Goal: Task Accomplishment & Management: Use online tool/utility

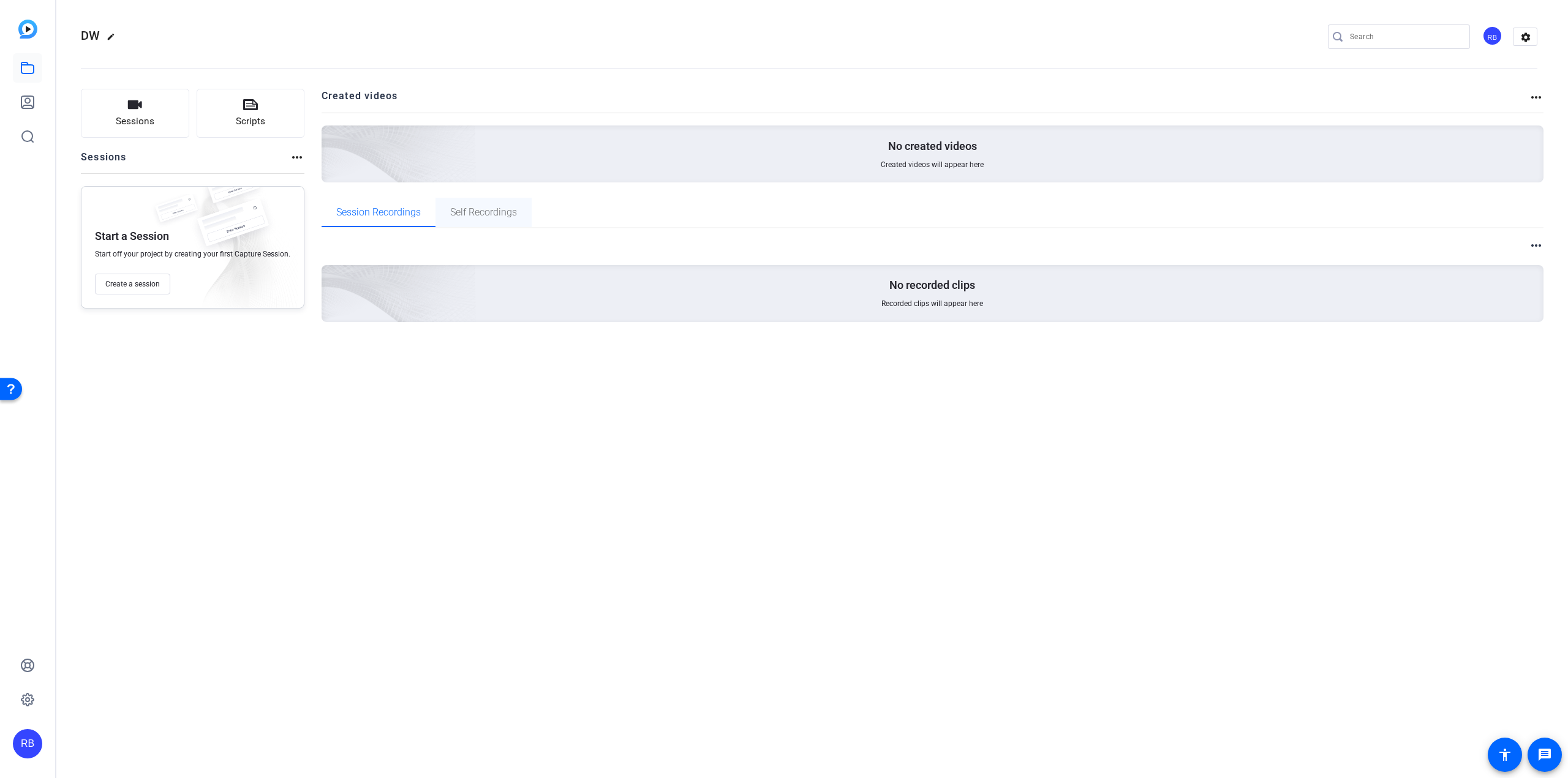
click at [470, 213] on span "Self Recordings" at bounding box center [483, 211] width 67 height 10
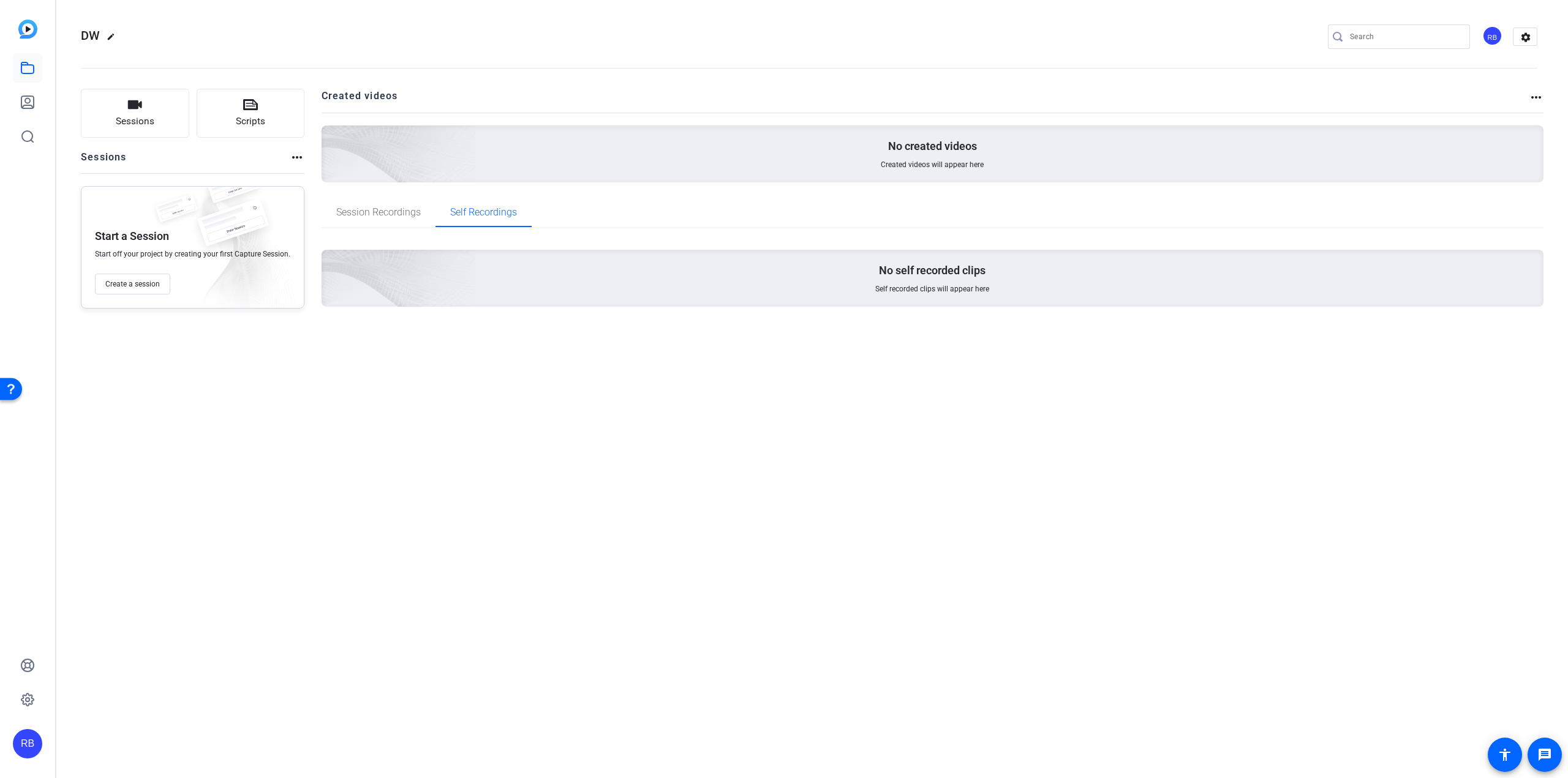
click at [1542, 98] on mat-icon "more_horiz" at bounding box center [1536, 97] width 15 height 15
click at [1535, 98] on div at bounding box center [784, 389] width 1568 height 778
click at [34, 669] on icon at bounding box center [27, 665] width 15 height 15
click at [141, 111] on icon "button" at bounding box center [134, 104] width 15 height 15
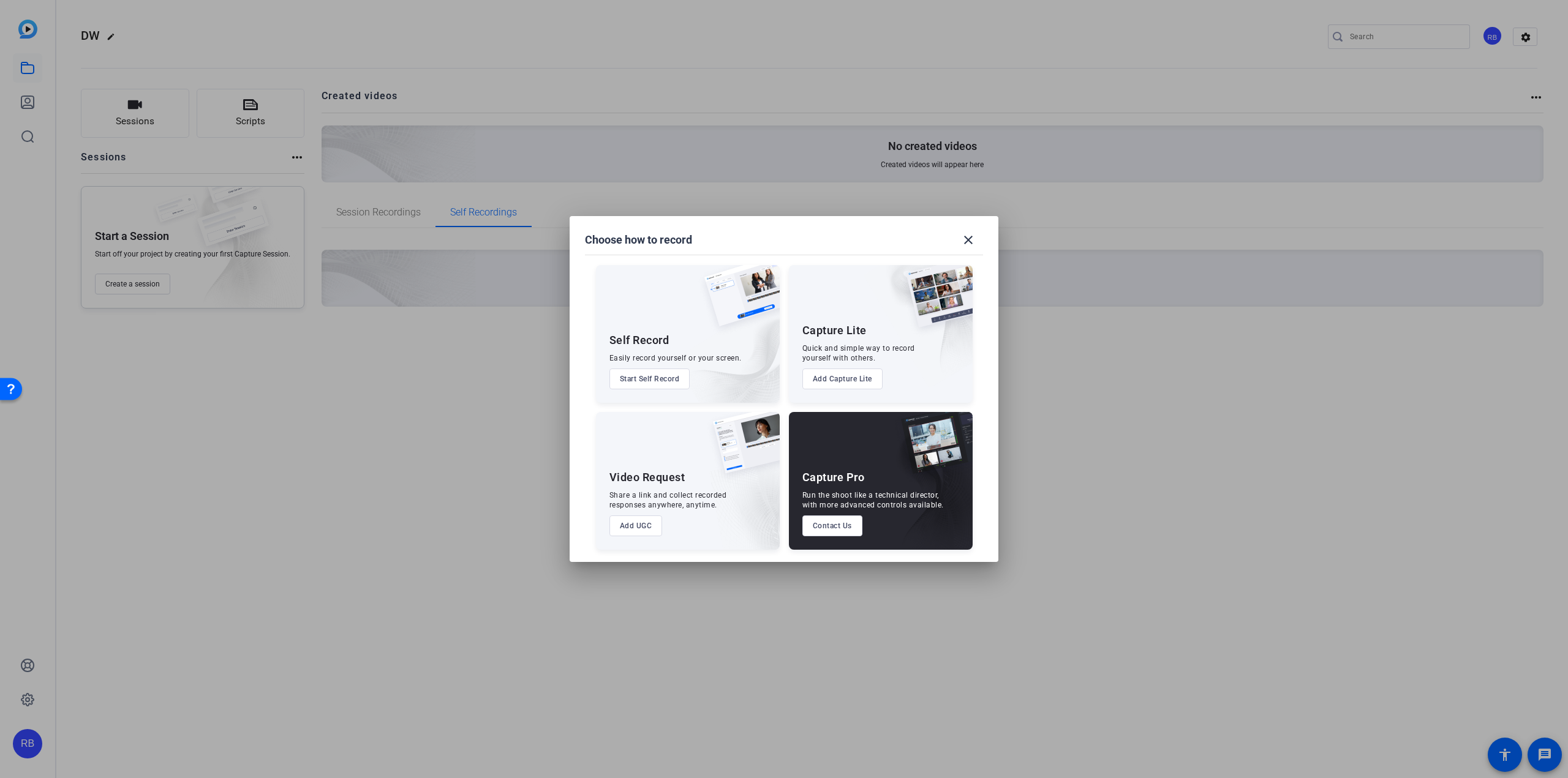
click at [652, 377] on button "Start Self Record" at bounding box center [649, 379] width 81 height 21
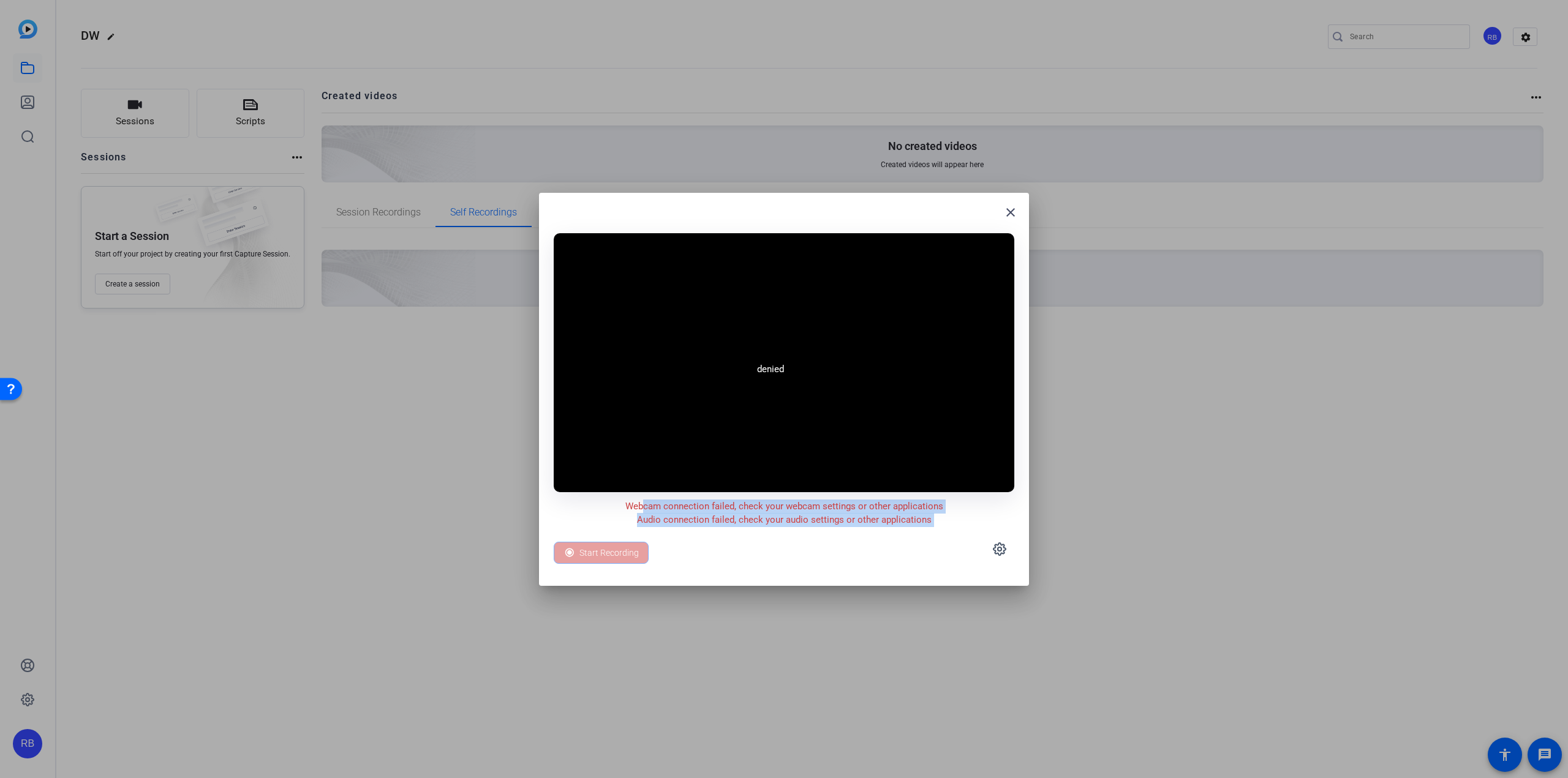
drag, startPoint x: 642, startPoint y: 505, endPoint x: 925, endPoint y: 533, distance: 284.4
click at [925, 533] on openreel-capture-self-record-control-panel "Webcam connection failed, check your webcam settings or other applications Audi…" at bounding box center [784, 531] width 461 height 79
click at [1003, 551] on icon at bounding box center [999, 549] width 12 height 12
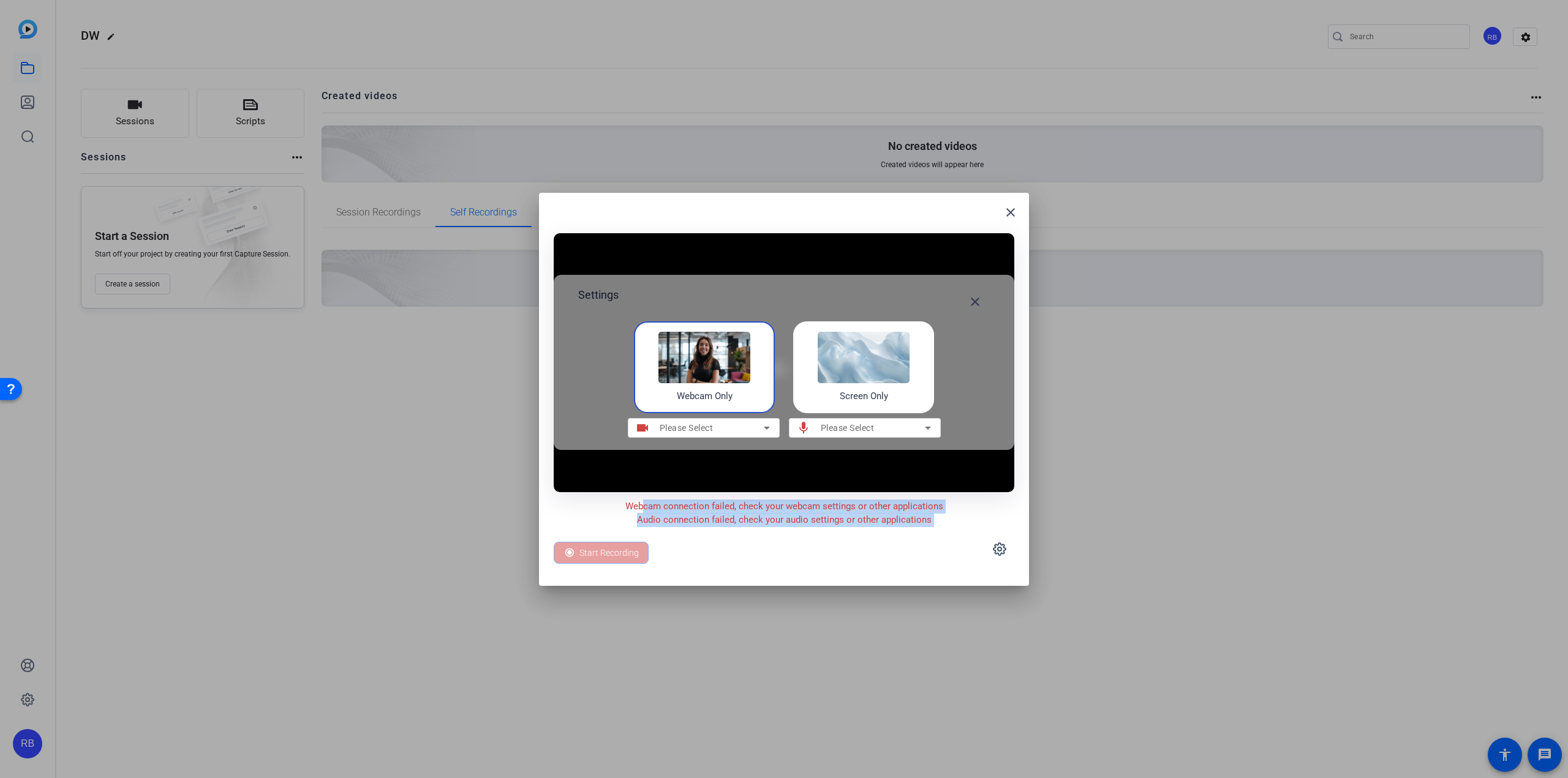
click at [857, 371] on img at bounding box center [864, 357] width 92 height 51
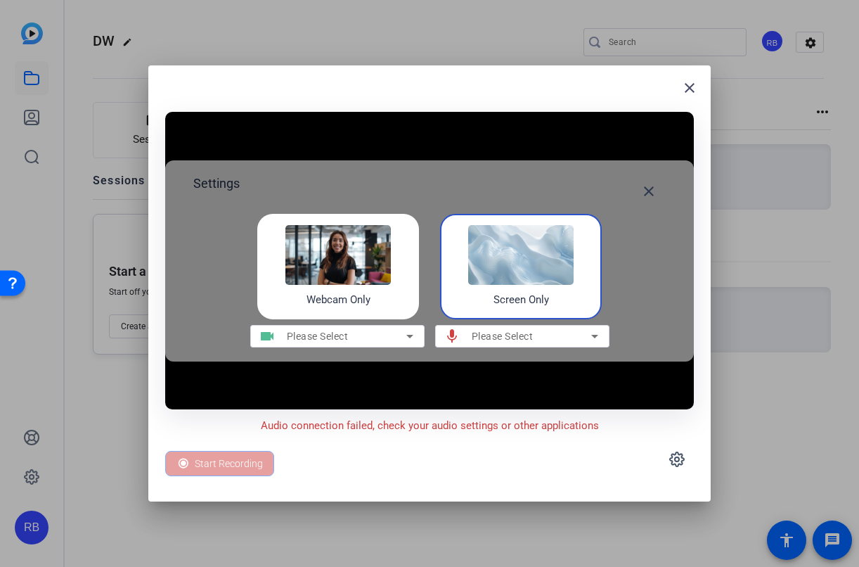
click at [550, 342] on div "Please Select" at bounding box center [532, 336] width 120 height 17
click at [466, 257] on div "Screen Only" at bounding box center [521, 267] width 162 height 106
click at [506, 266] on img at bounding box center [521, 254] width 106 height 59
click at [395, 338] on div "Please Select" at bounding box center [347, 336] width 120 height 17
click at [452, 335] on mat-icon "mic" at bounding box center [452, 336] width 34 height 17
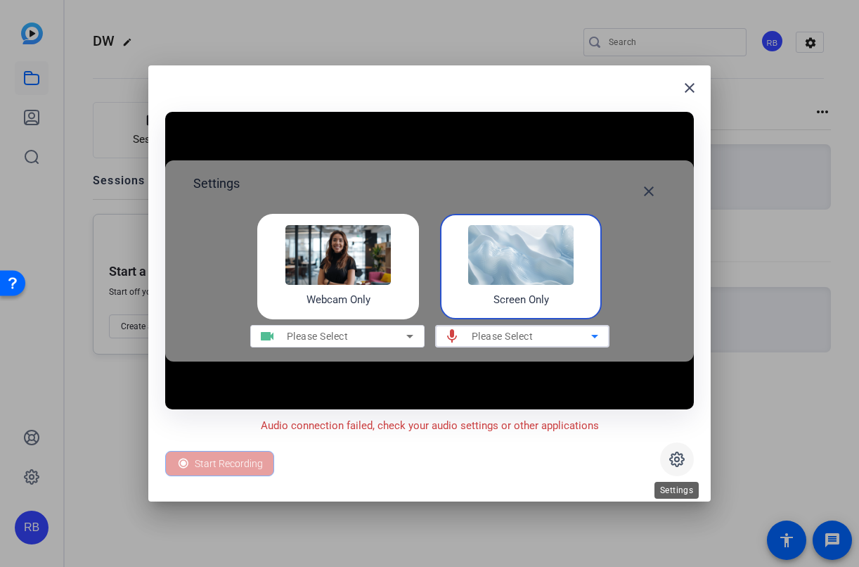
click at [682, 457] on icon at bounding box center [677, 459] width 14 height 14
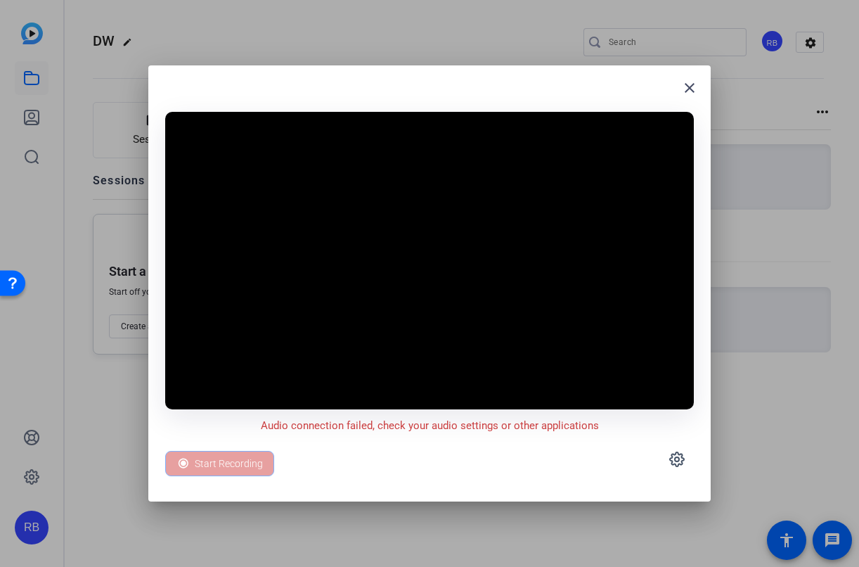
click at [225, 462] on div "Start Recording" at bounding box center [219, 463] width 109 height 25
click at [686, 459] on span at bounding box center [677, 459] width 34 height 34
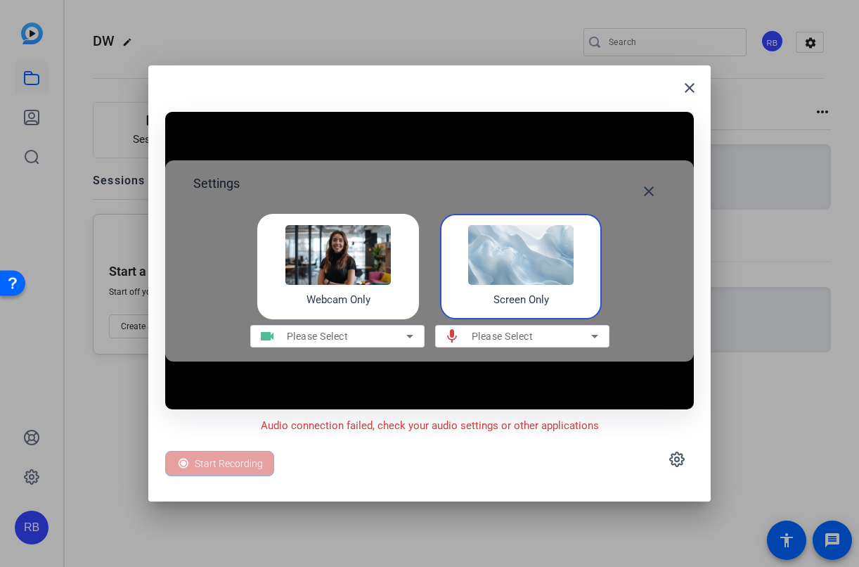
click at [494, 279] on img at bounding box center [521, 254] width 106 height 59
click at [537, 350] on div at bounding box center [522, 354] width 174 height 15
click at [540, 343] on div "Please Select" at bounding box center [532, 336] width 120 height 17
click at [579, 337] on div "Please Select" at bounding box center [532, 336] width 120 height 17
click at [594, 334] on icon at bounding box center [595, 336] width 17 height 17
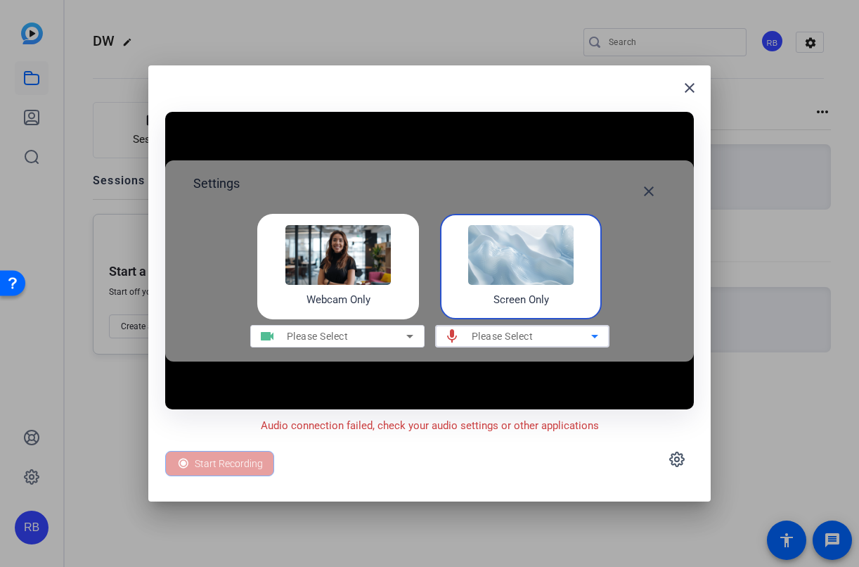
click at [595, 336] on icon at bounding box center [595, 337] width 7 height 4
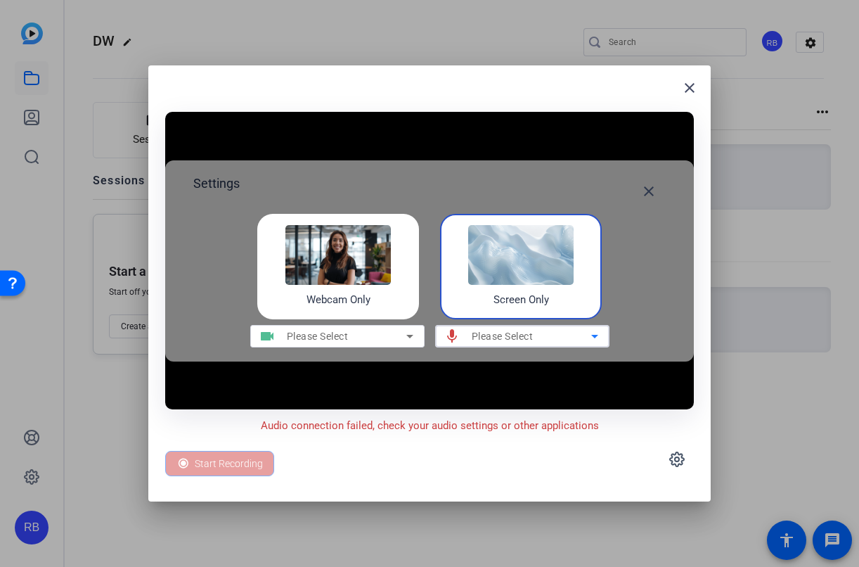
click at [376, 328] on div "Please Select" at bounding box center [347, 336] width 120 height 17
click at [560, 333] on div "Please Select" at bounding box center [532, 336] width 120 height 17
click at [558, 335] on div "Please Select" at bounding box center [532, 336] width 120 height 17
click at [557, 338] on div "Please Select" at bounding box center [532, 336] width 120 height 17
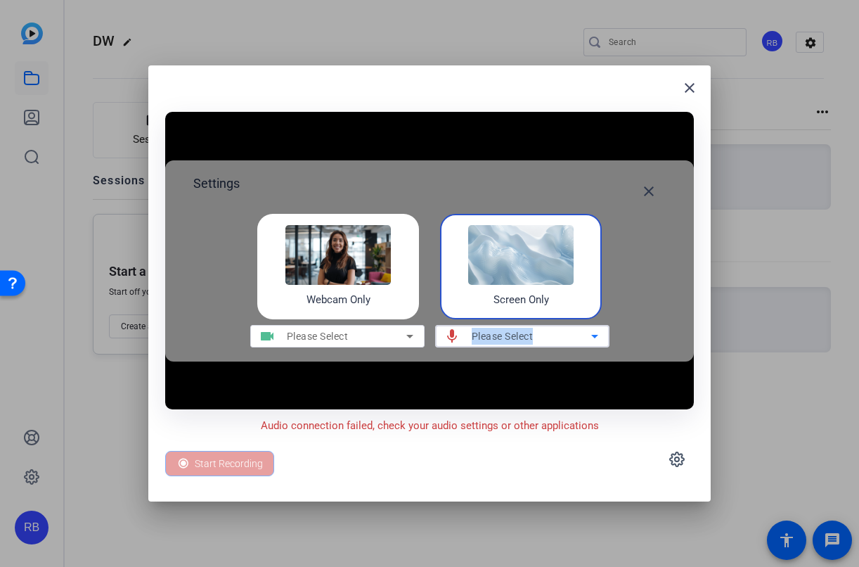
click at [557, 338] on div "Please Select" at bounding box center [532, 336] width 120 height 17
